Goal: Navigation & Orientation: Find specific page/section

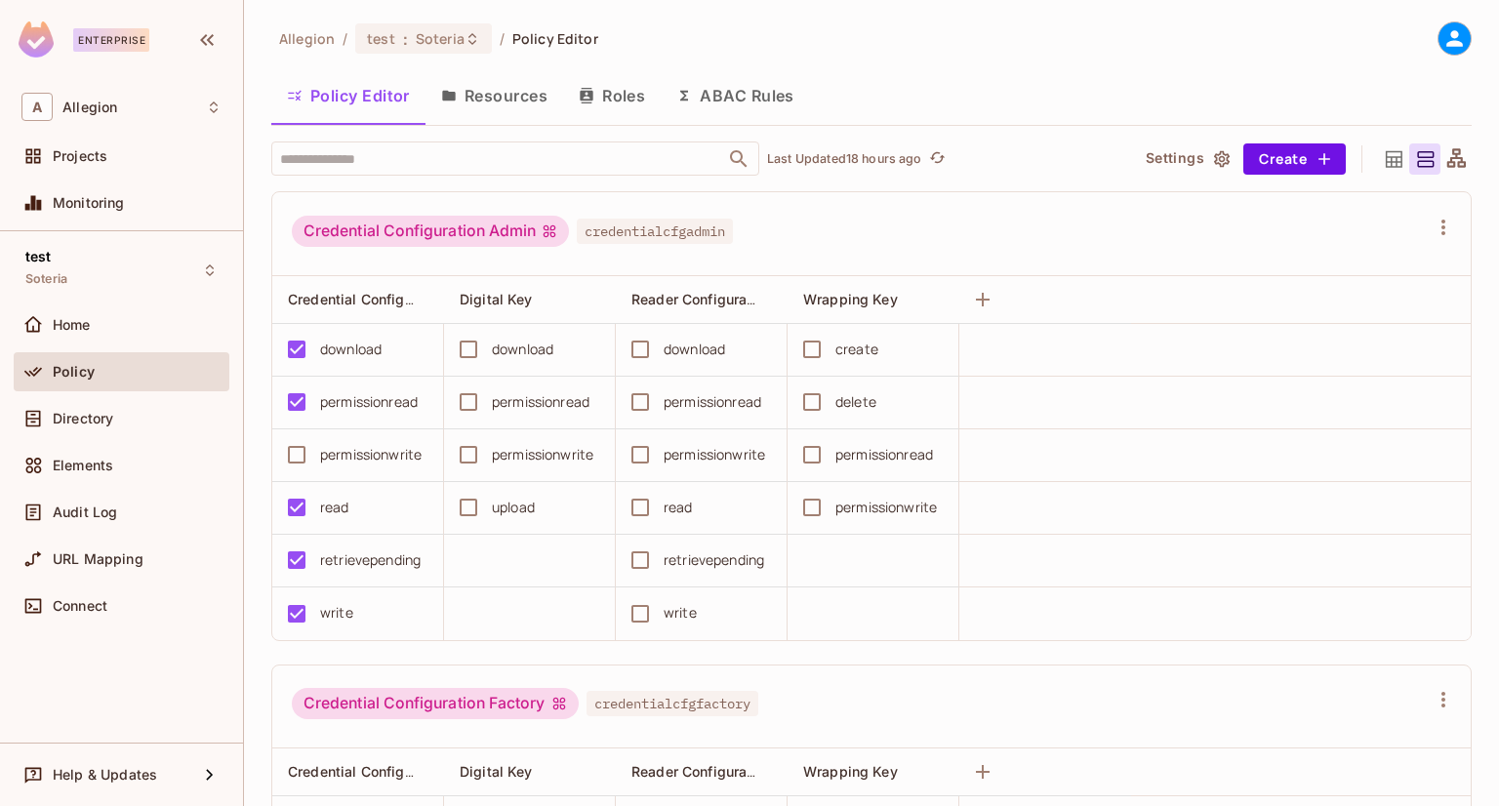
scroll to position [1885, 0]
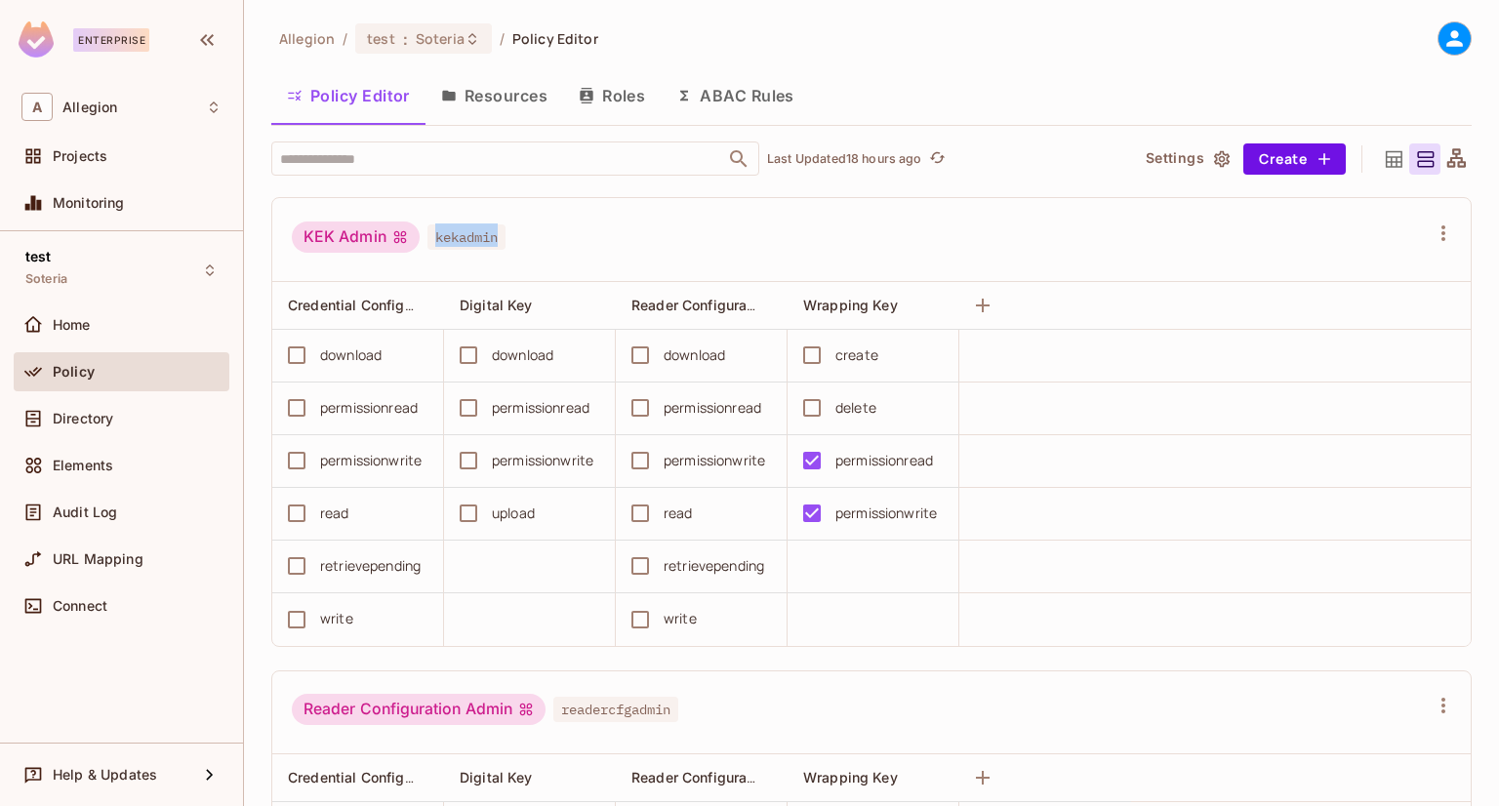
click at [550, 98] on button "Resources" at bounding box center [494, 95] width 138 height 49
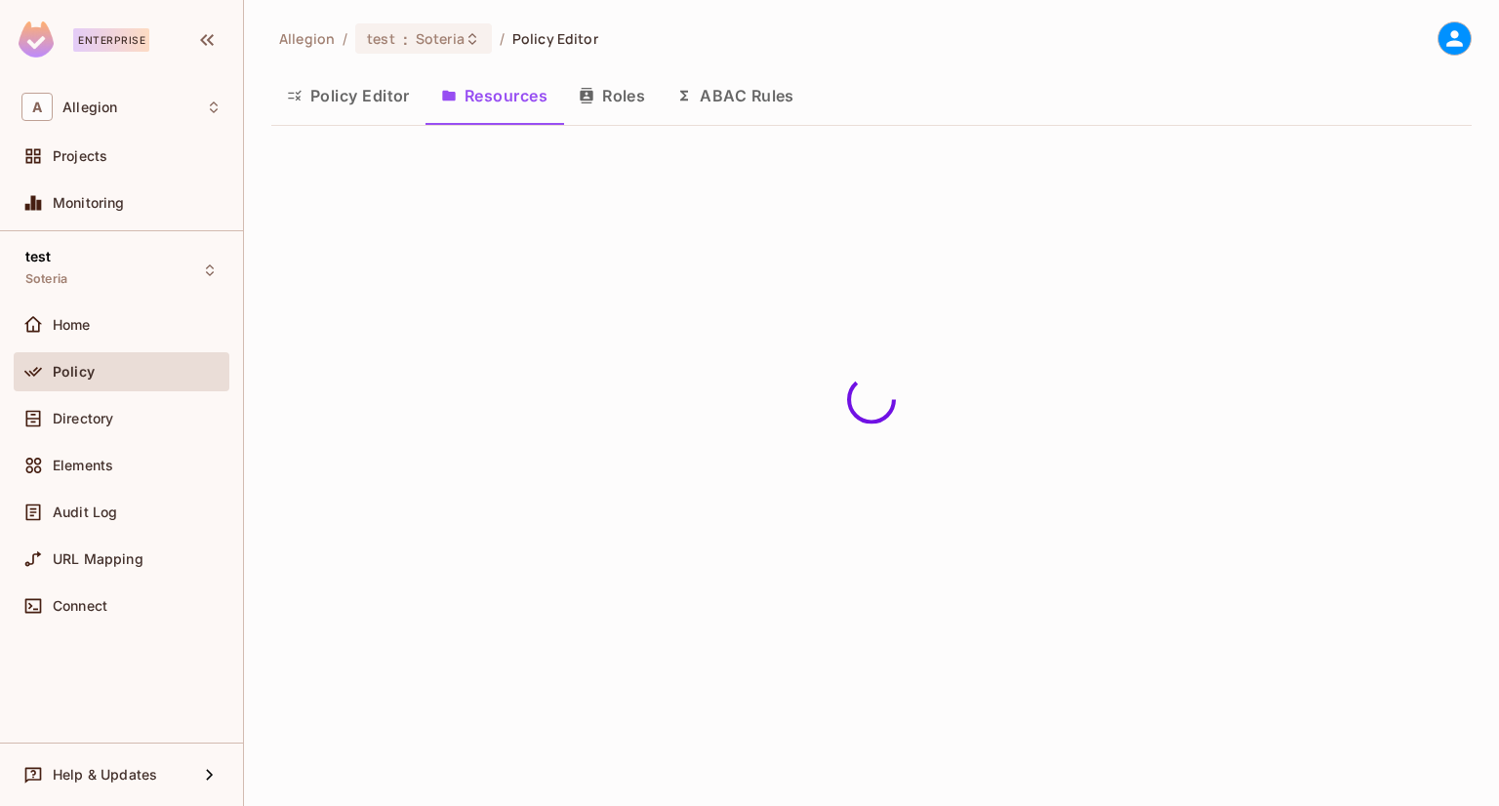
click at [361, 93] on button "Policy Editor" at bounding box center [348, 95] width 154 height 49
